Goal: Book appointment/travel/reservation

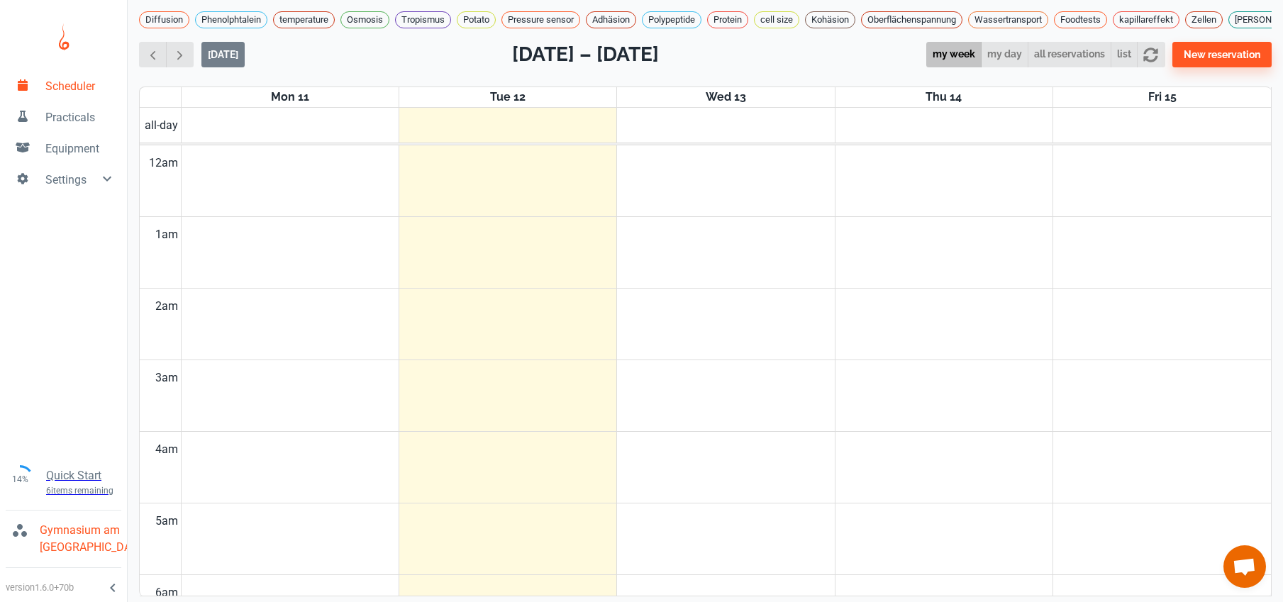
scroll to position [921, 0]
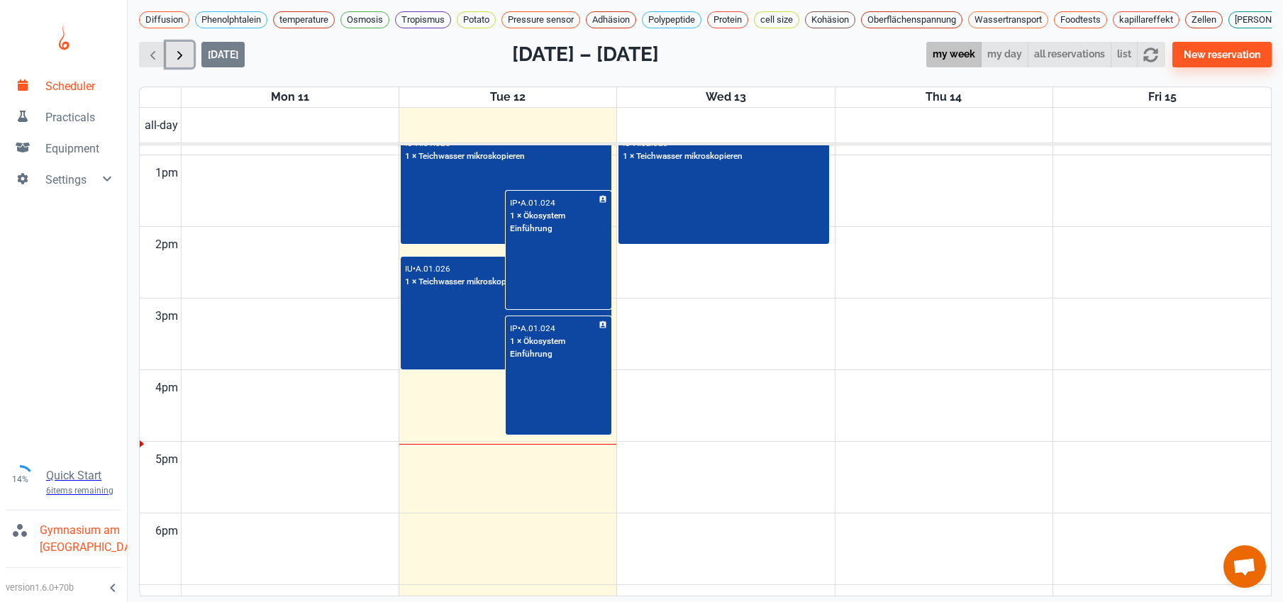
click at [182, 55] on span "button" at bounding box center [179, 55] width 15 height 15
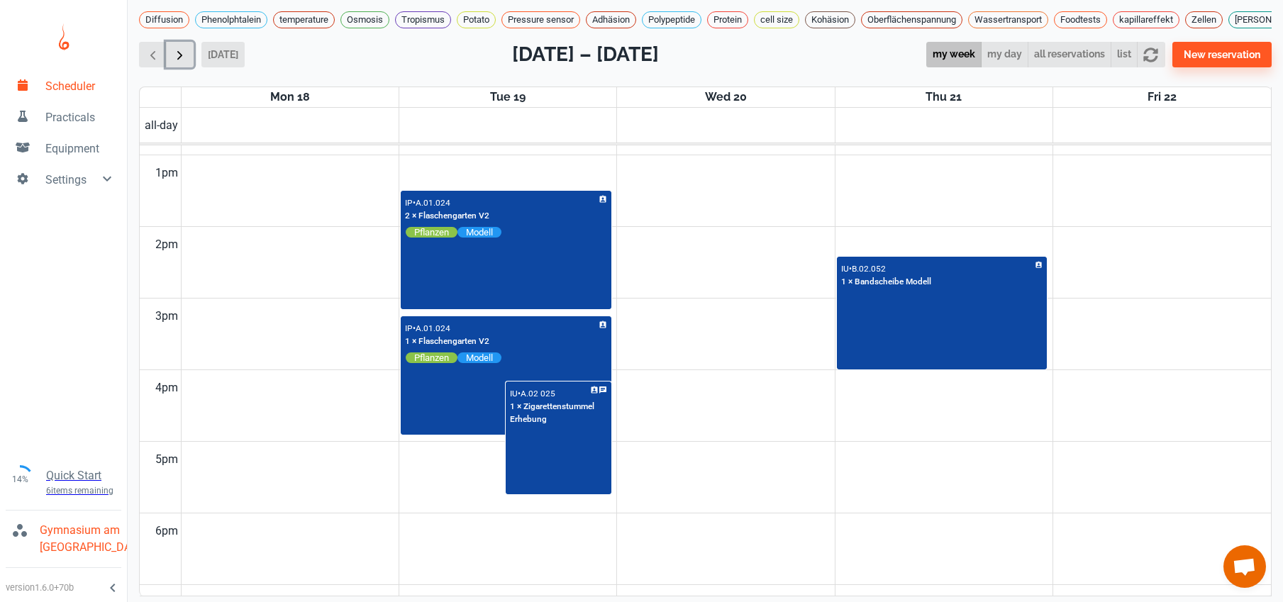
scroll to position [574, 0]
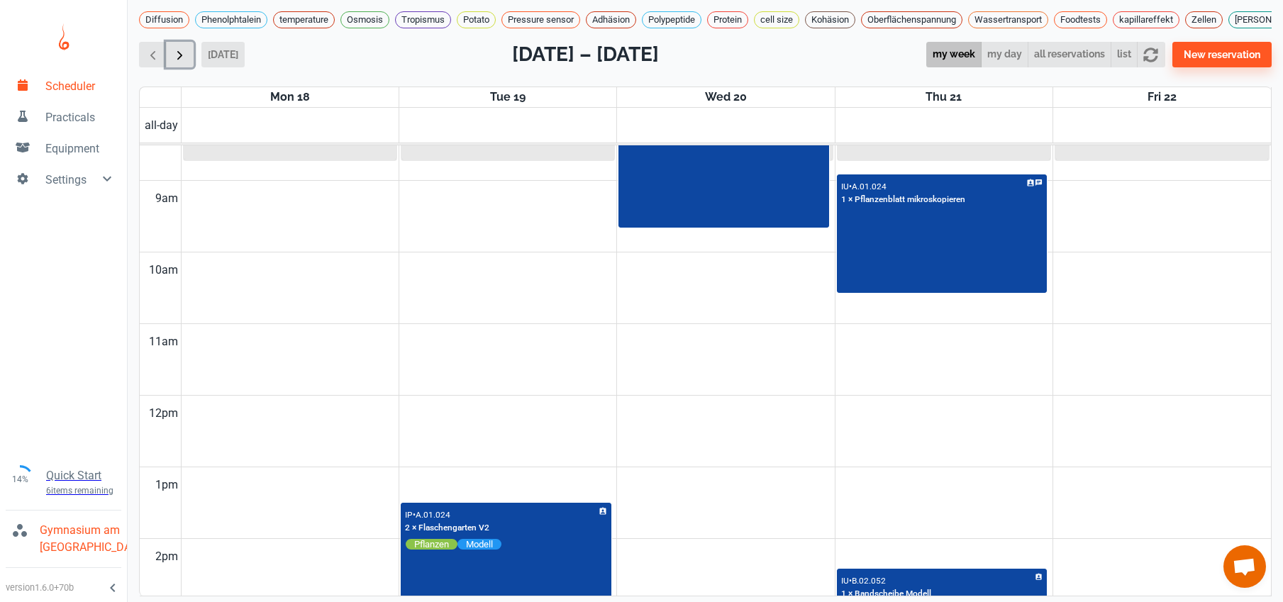
click at [182, 48] on span "button" at bounding box center [179, 55] width 15 height 15
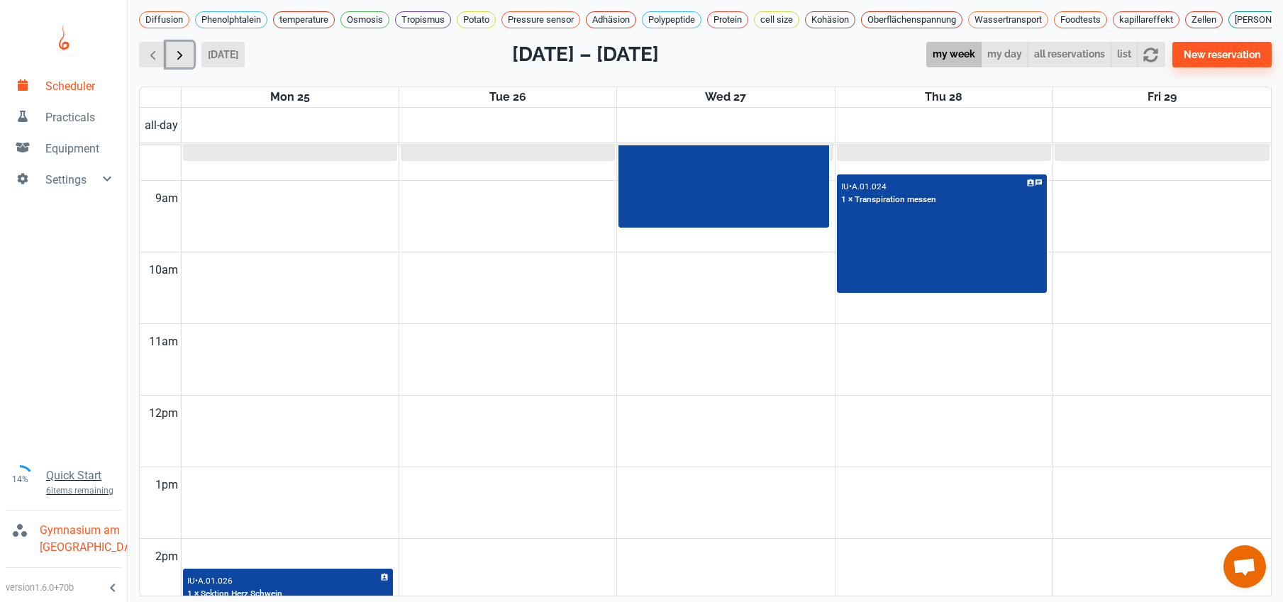
scroll to position [574, 0]
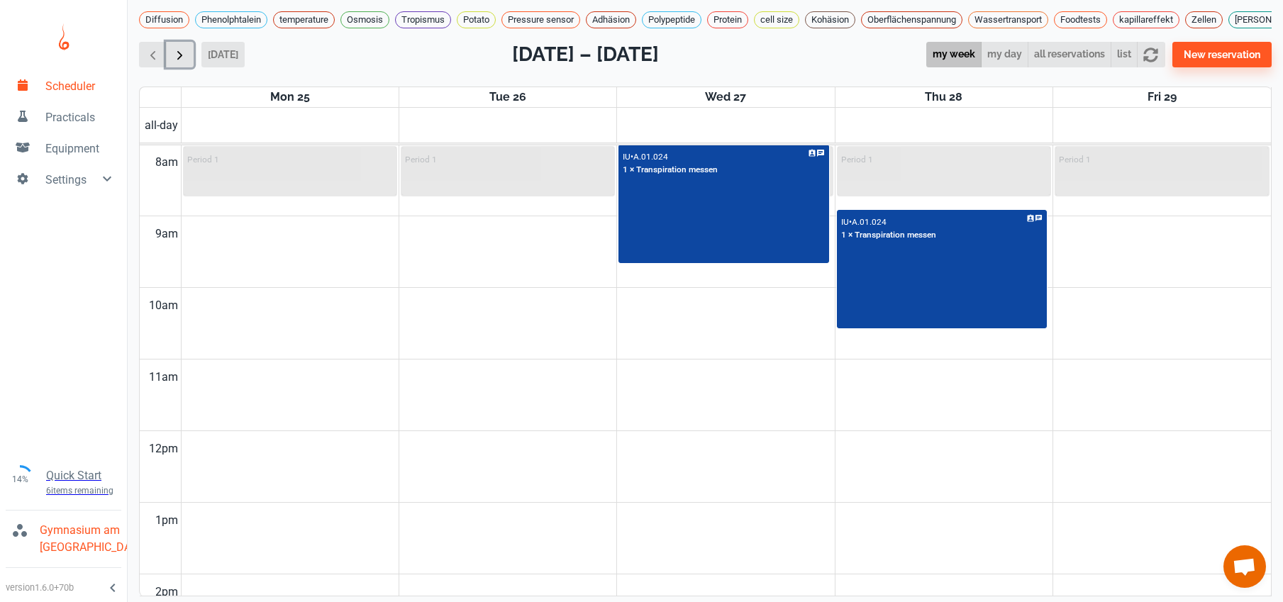
click at [182, 48] on span "button" at bounding box center [179, 55] width 15 height 15
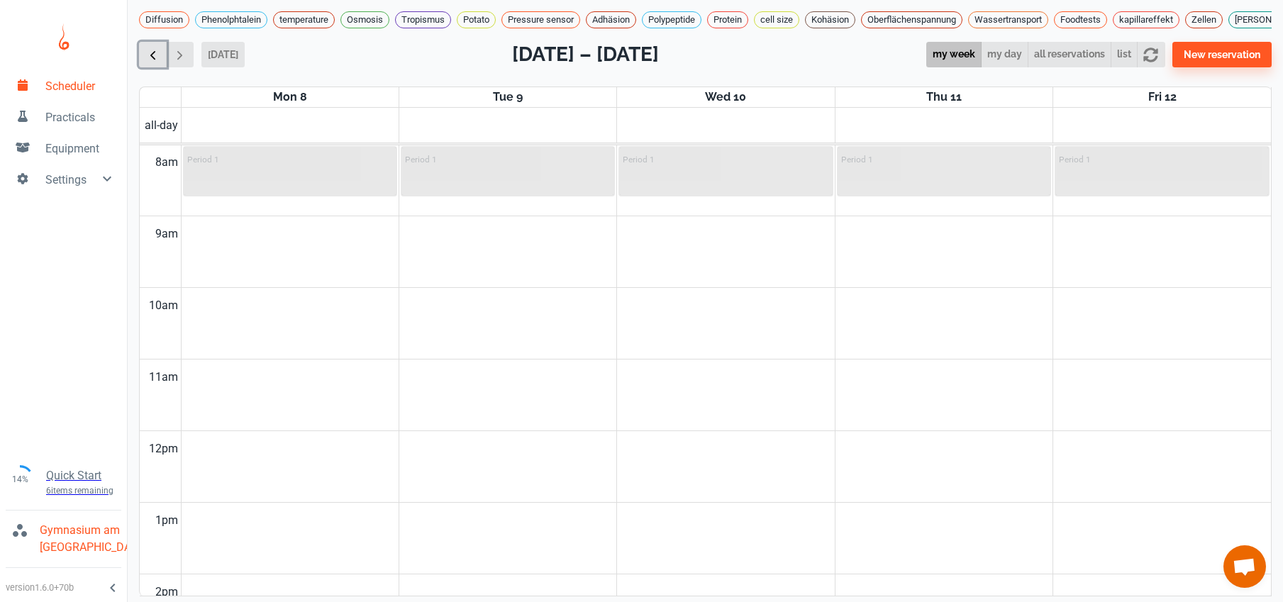
click at [160, 53] on span "button" at bounding box center [152, 55] width 15 height 15
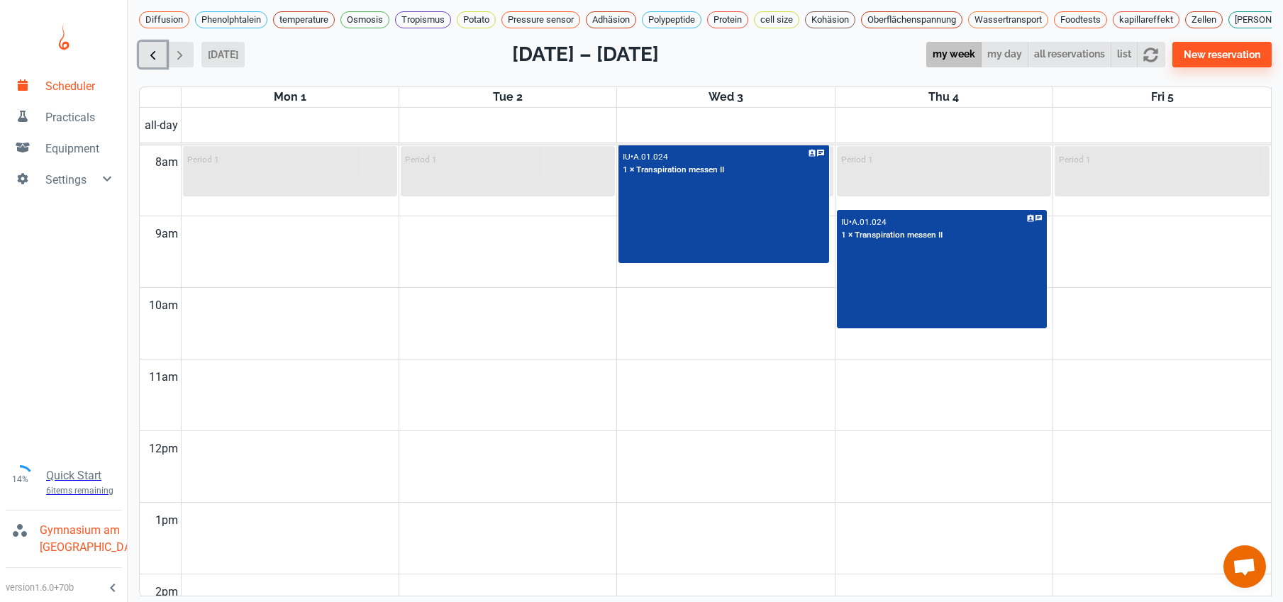
click at [160, 53] on span "button" at bounding box center [152, 55] width 15 height 15
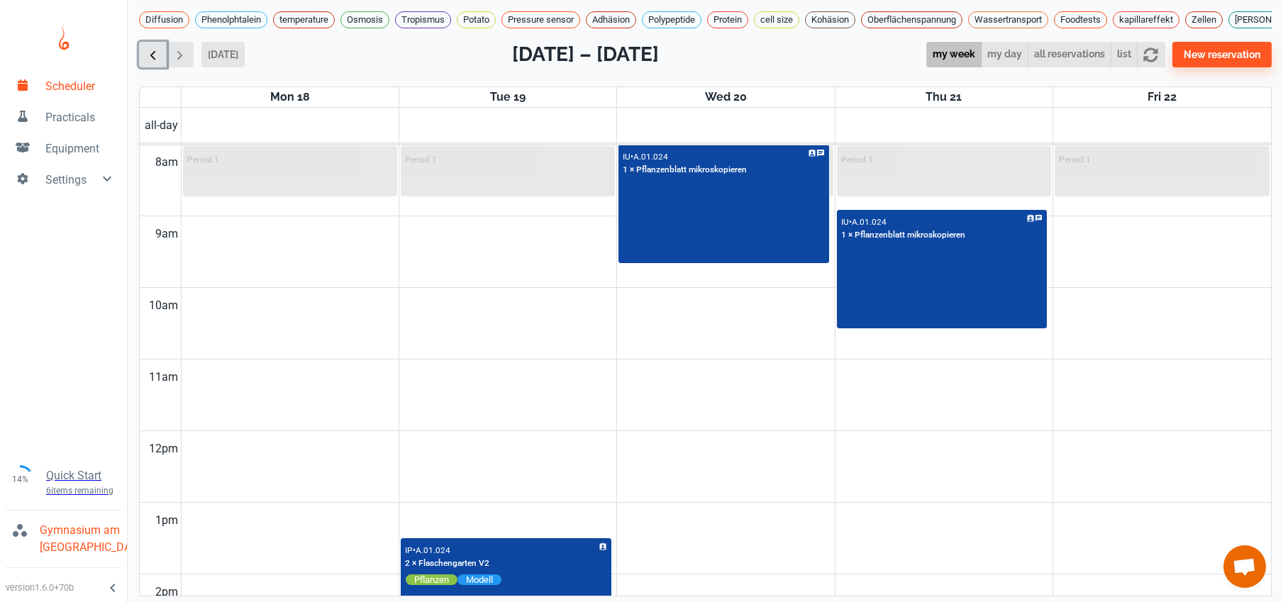
click at [160, 53] on span "button" at bounding box center [152, 55] width 15 height 15
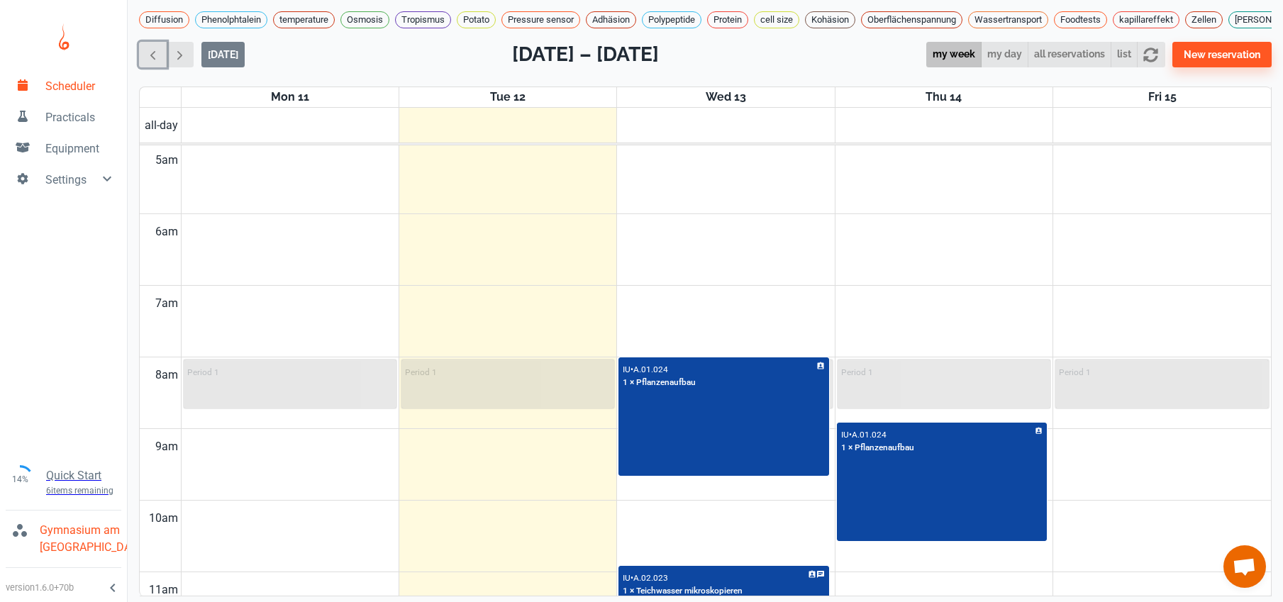
scroll to position [362, 0]
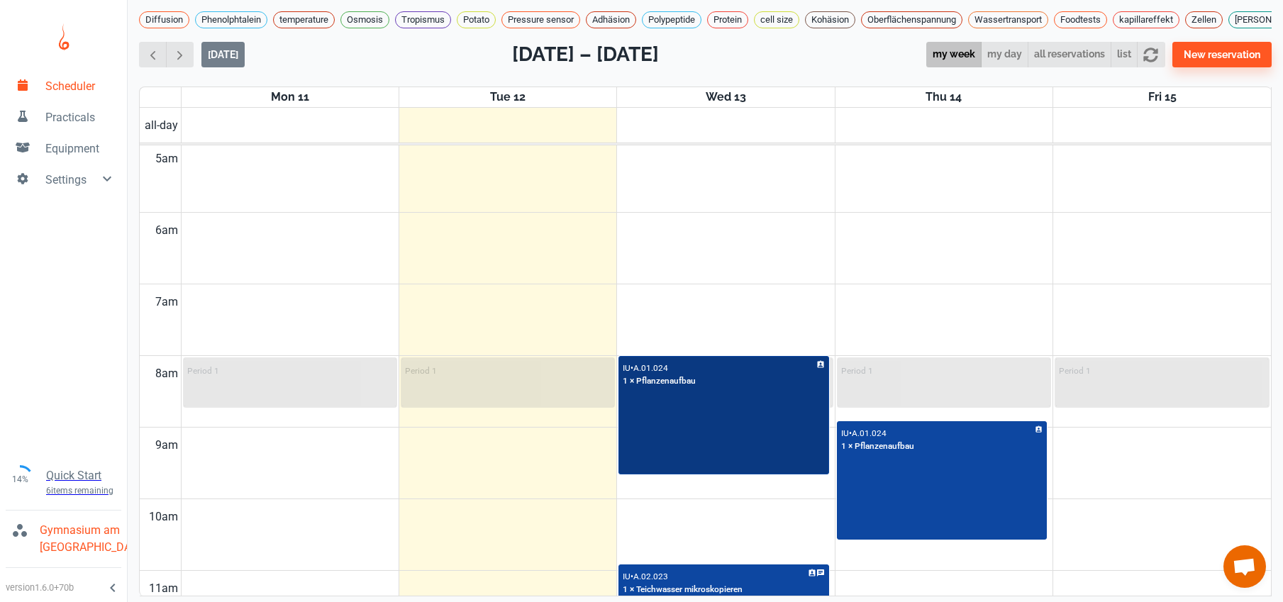
click at [712, 452] on div "IU • A.01.024 1 × Pflanzenaufbau" at bounding box center [724, 415] width 208 height 116
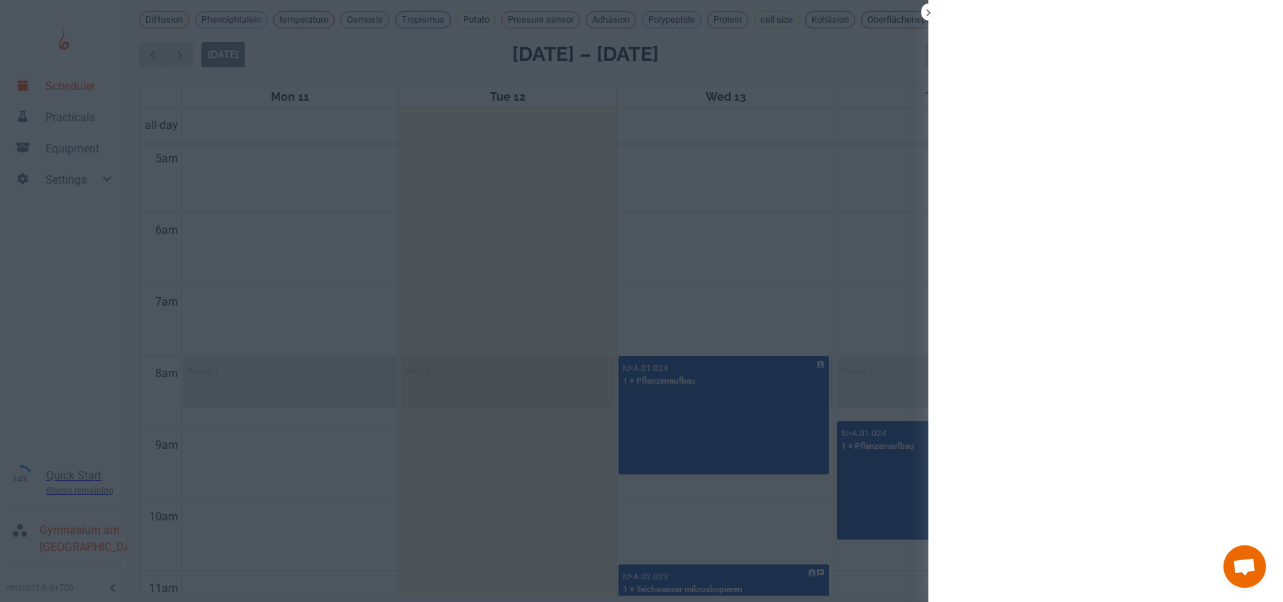
scroll to position [5, 0]
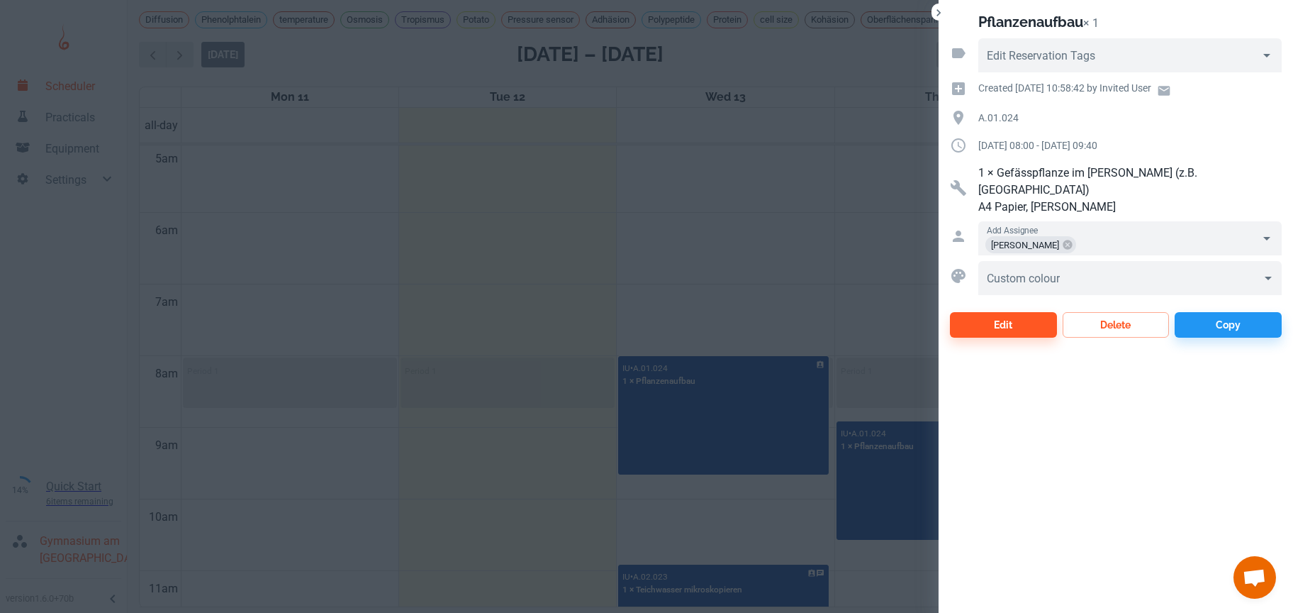
click at [786, 222] on div at bounding box center [646, 306] width 1293 height 613
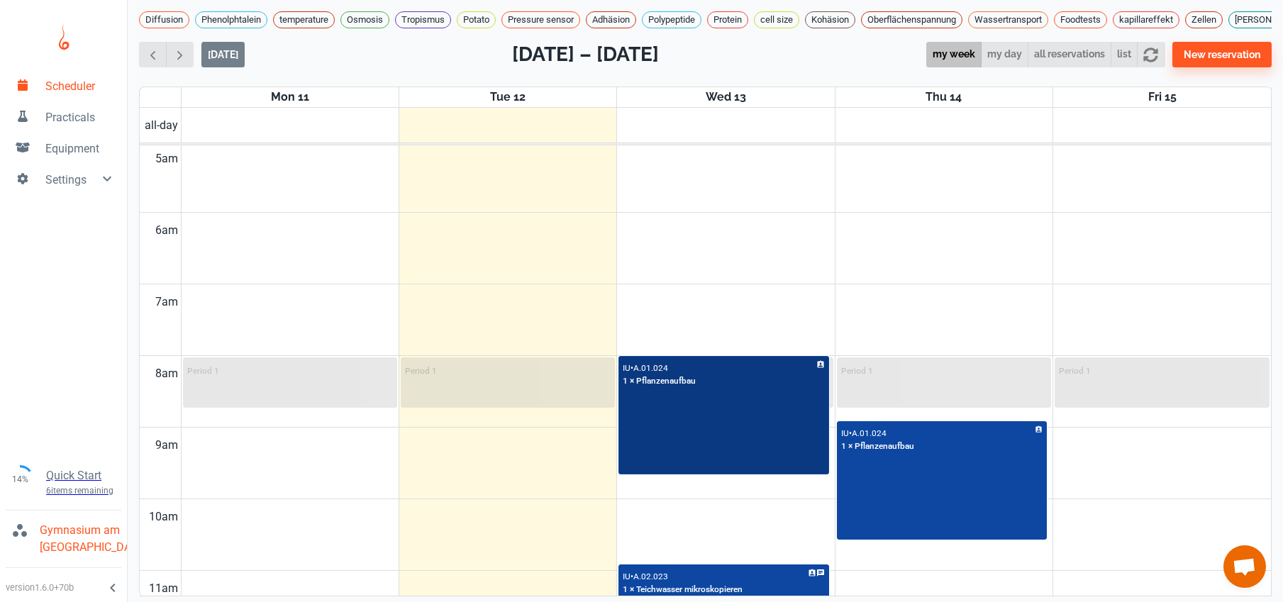
click at [802, 435] on div "IU • A.01.024 1 × Pflanzenaufbau" at bounding box center [724, 415] width 208 height 116
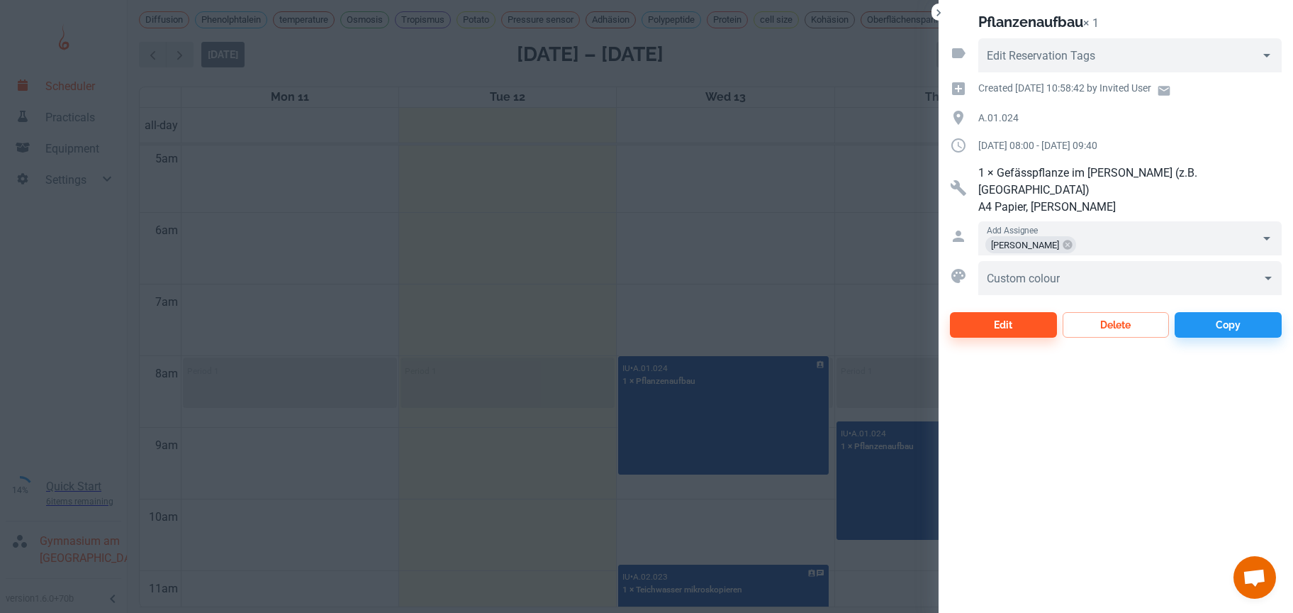
click at [773, 262] on div at bounding box center [646, 306] width 1293 height 613
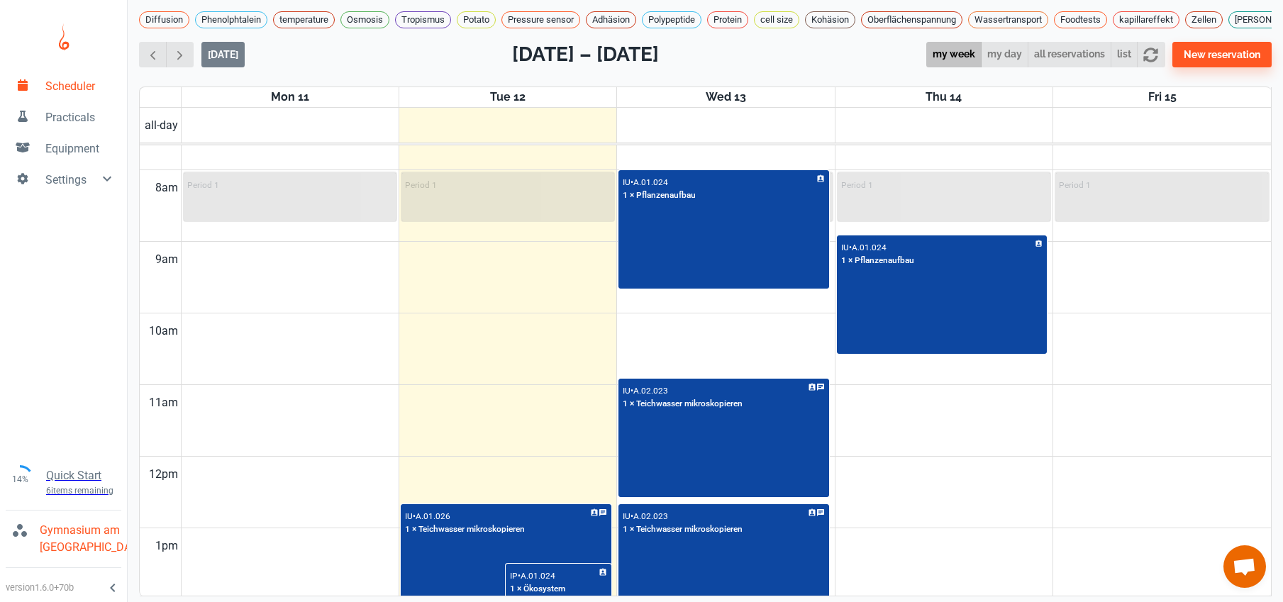
scroll to position [656, 0]
